Goal: Use online tool/utility: Utilize a website feature to perform a specific function

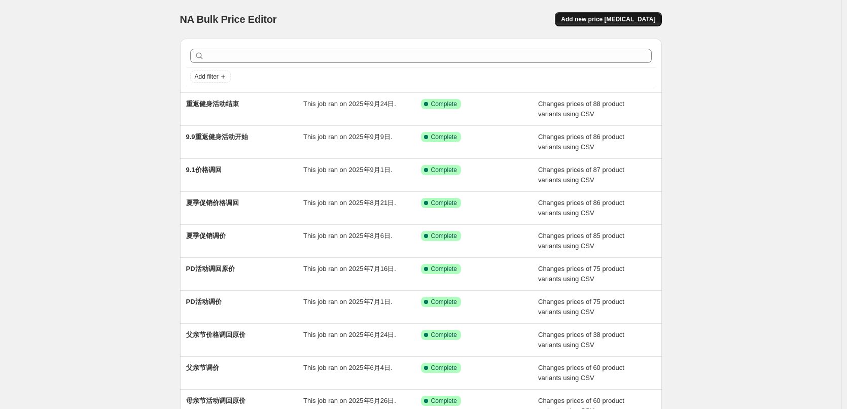
click at [618, 24] on button "Add new price [MEDICAL_DATA]" at bounding box center [608, 19] width 106 height 14
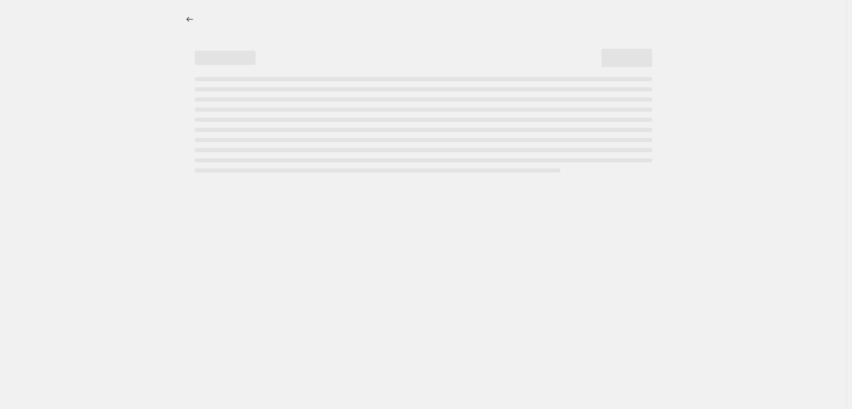
select select "percentage"
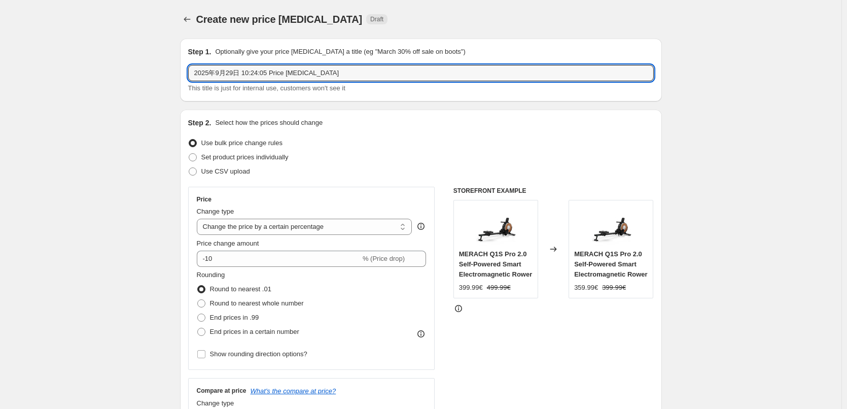
drag, startPoint x: 329, startPoint y: 68, endPoint x: 179, endPoint y: 74, distance: 150.2
click at [248, 170] on span "Use CSV upload" at bounding box center [225, 171] width 49 height 8
click at [189, 168] on input "Use CSV upload" at bounding box center [189, 167] width 1 height 1
radio input "true"
